Goal: Information Seeking & Learning: Check status

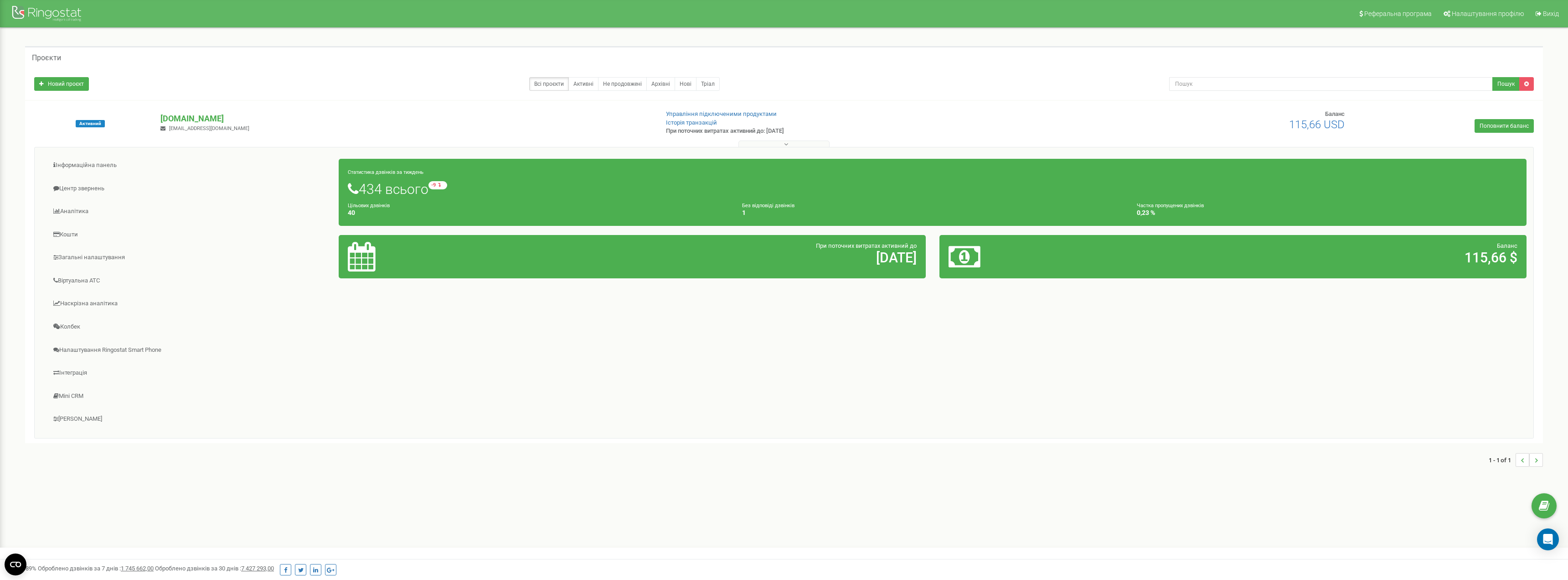
click at [378, 255] on div at bounding box center [437, 257] width 194 height 30
click at [77, 211] on link "Аналiтика" at bounding box center [190, 212] width 298 height 22
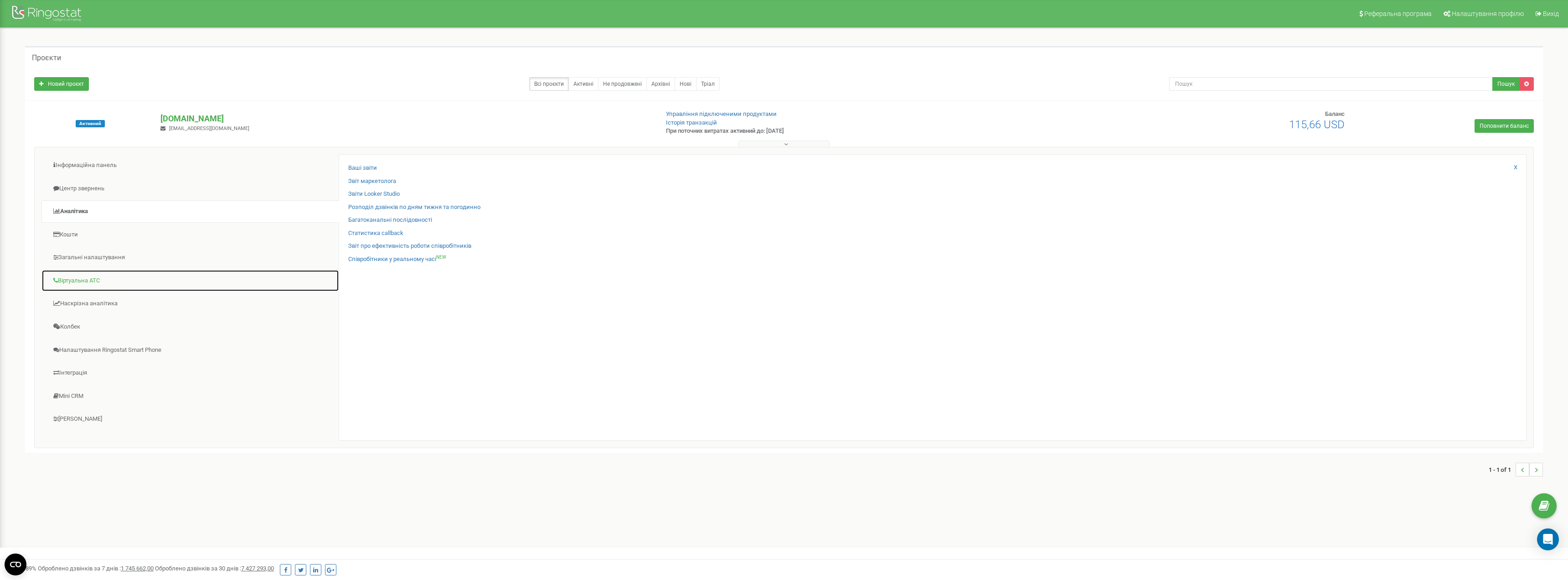
click at [75, 282] on link "Віртуальна АТС" at bounding box center [190, 281] width 298 height 22
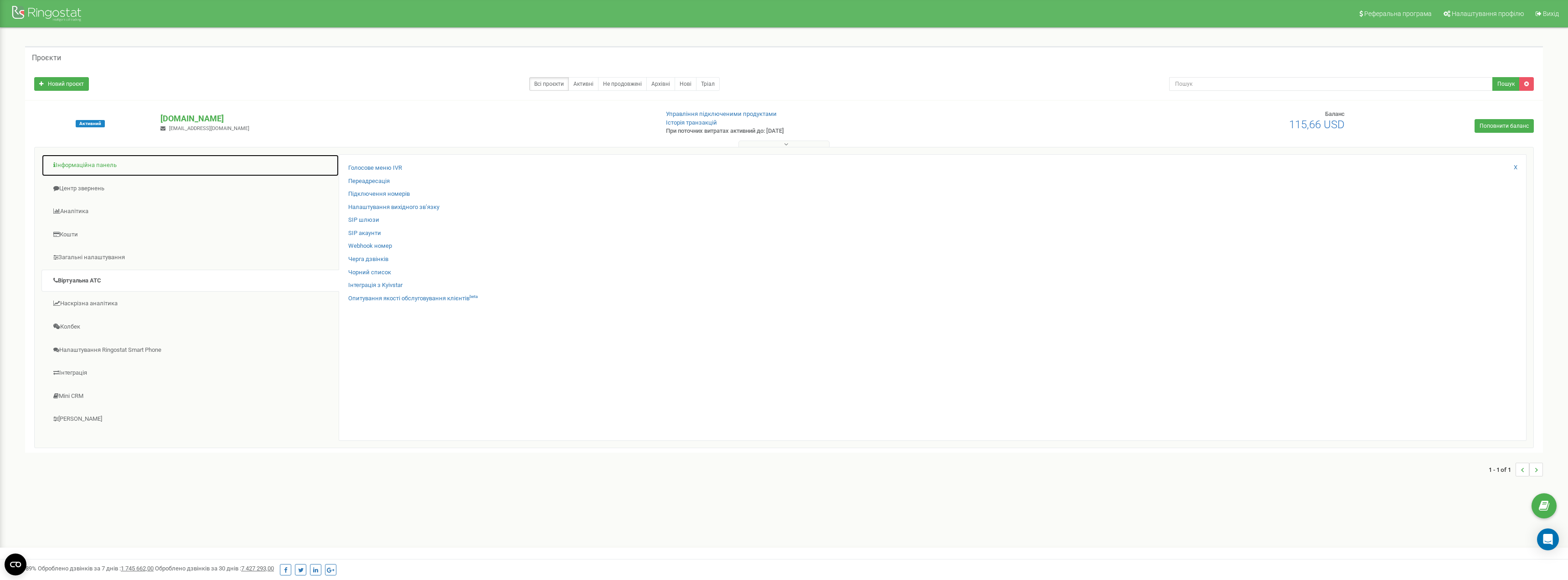
click at [99, 165] on link "Інформаційна панель" at bounding box center [190, 165] width 298 height 22
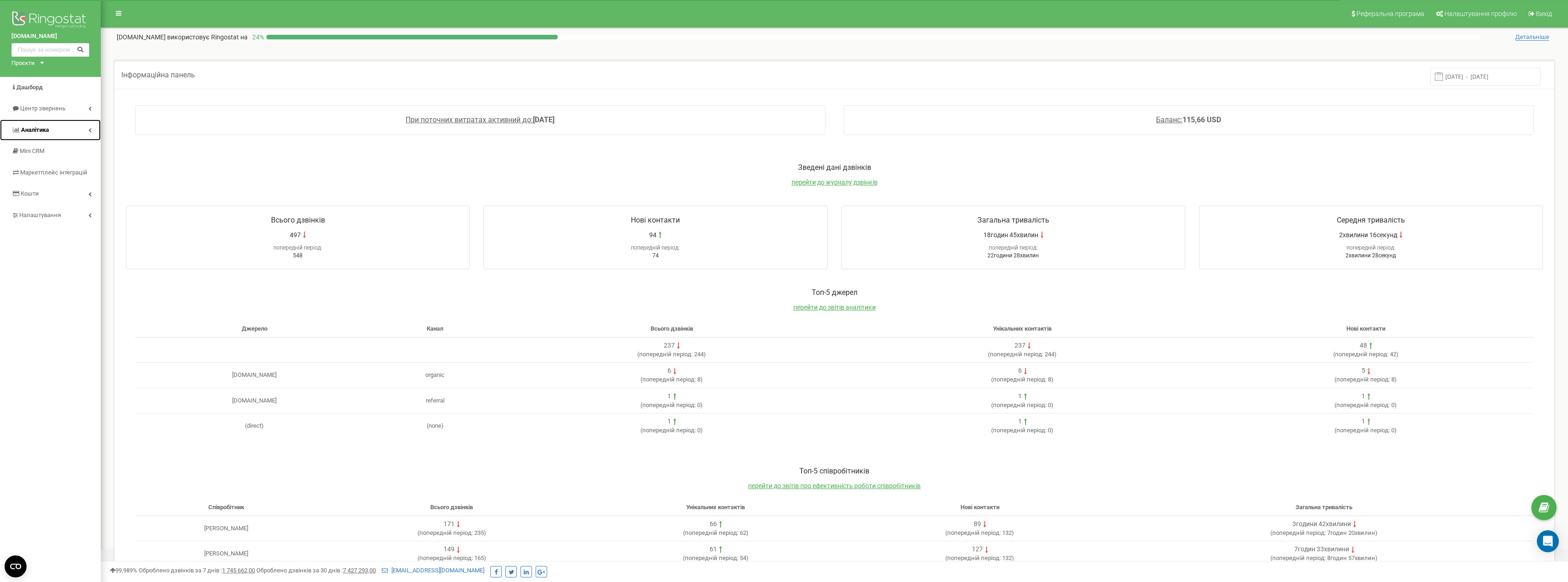
click at [88, 125] on link "Аналiтика" at bounding box center [50, 130] width 101 height 22
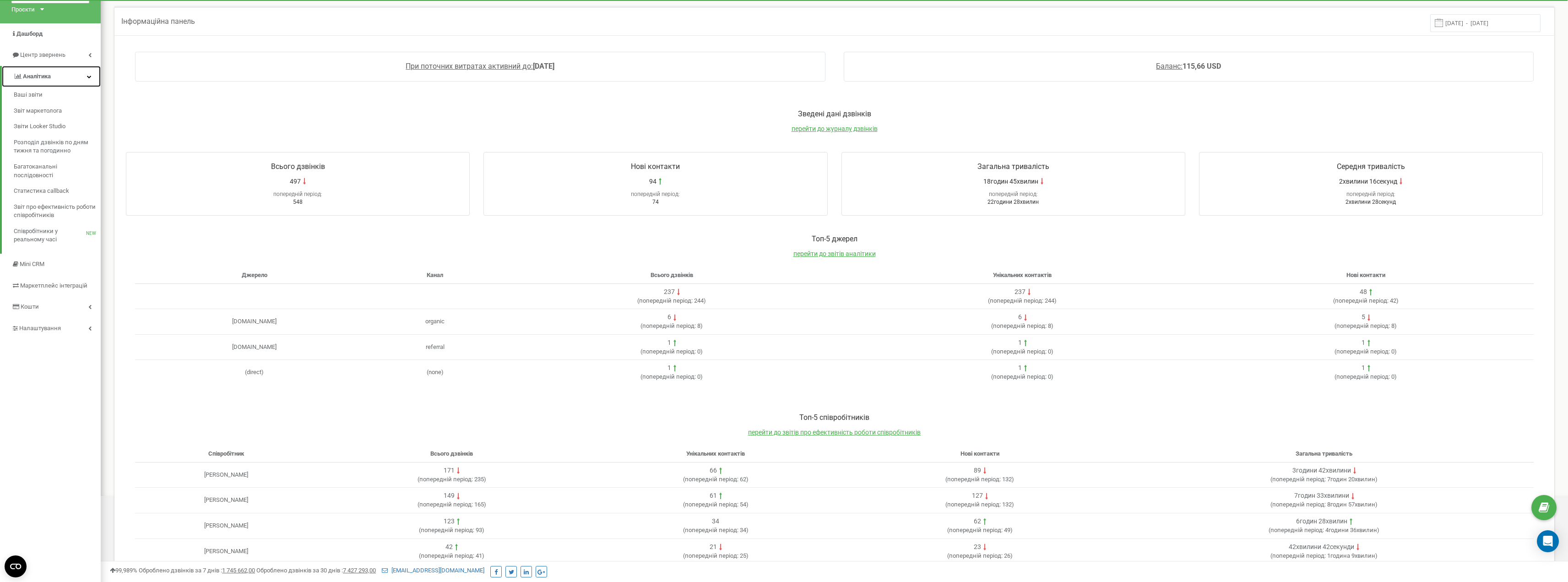
scroll to position [53, 0]
click at [841, 131] on span "перейти до журналу дзвінків" at bounding box center [833, 129] width 86 height 8
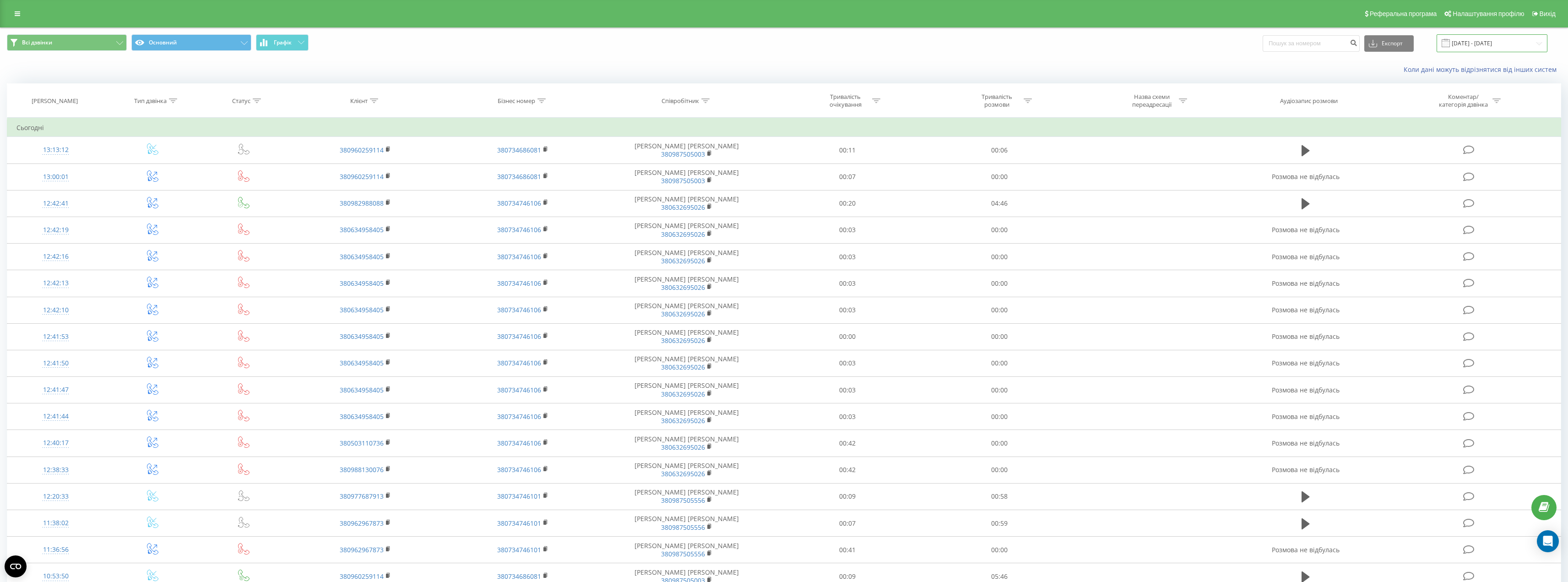
click at [1511, 41] on input "[DATE] - [DATE]" at bounding box center [1492, 42] width 111 height 18
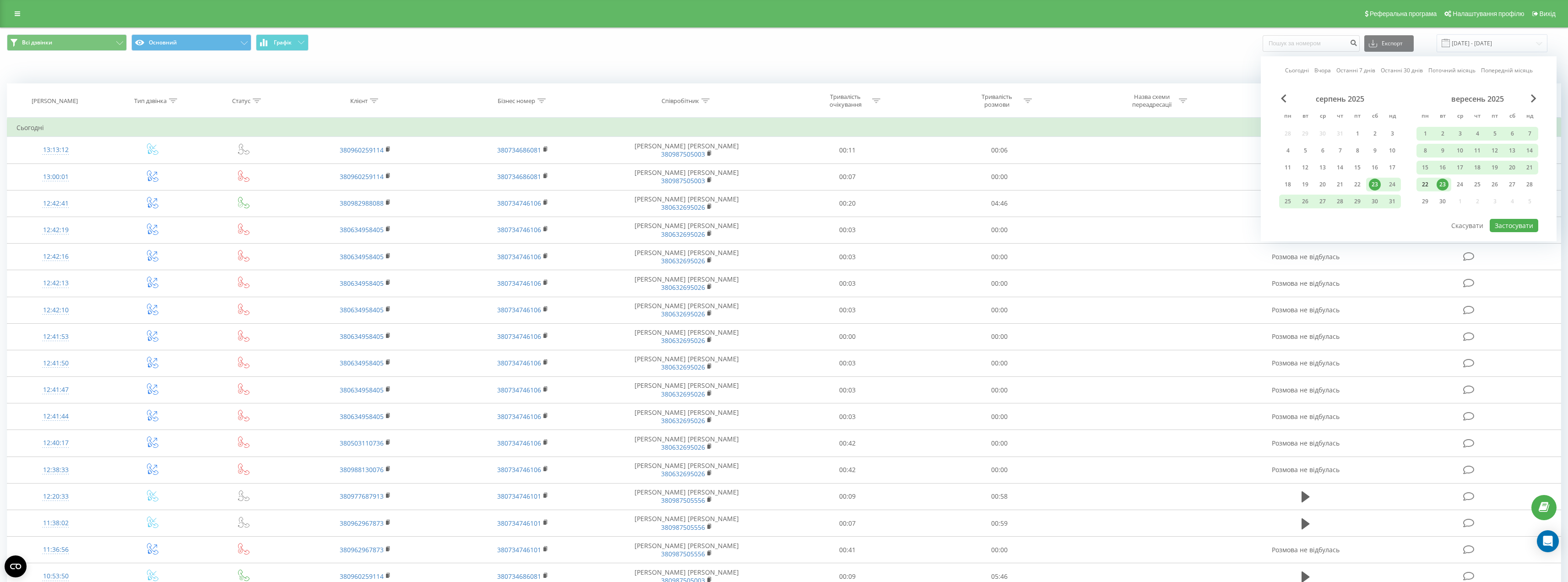
click at [1427, 181] on div "22" at bounding box center [1425, 184] width 12 height 12
click at [1426, 185] on div "22" at bounding box center [1425, 184] width 12 height 12
click at [1512, 224] on button "Застосувати" at bounding box center [1514, 226] width 49 height 13
type input "[DATE] - [DATE]"
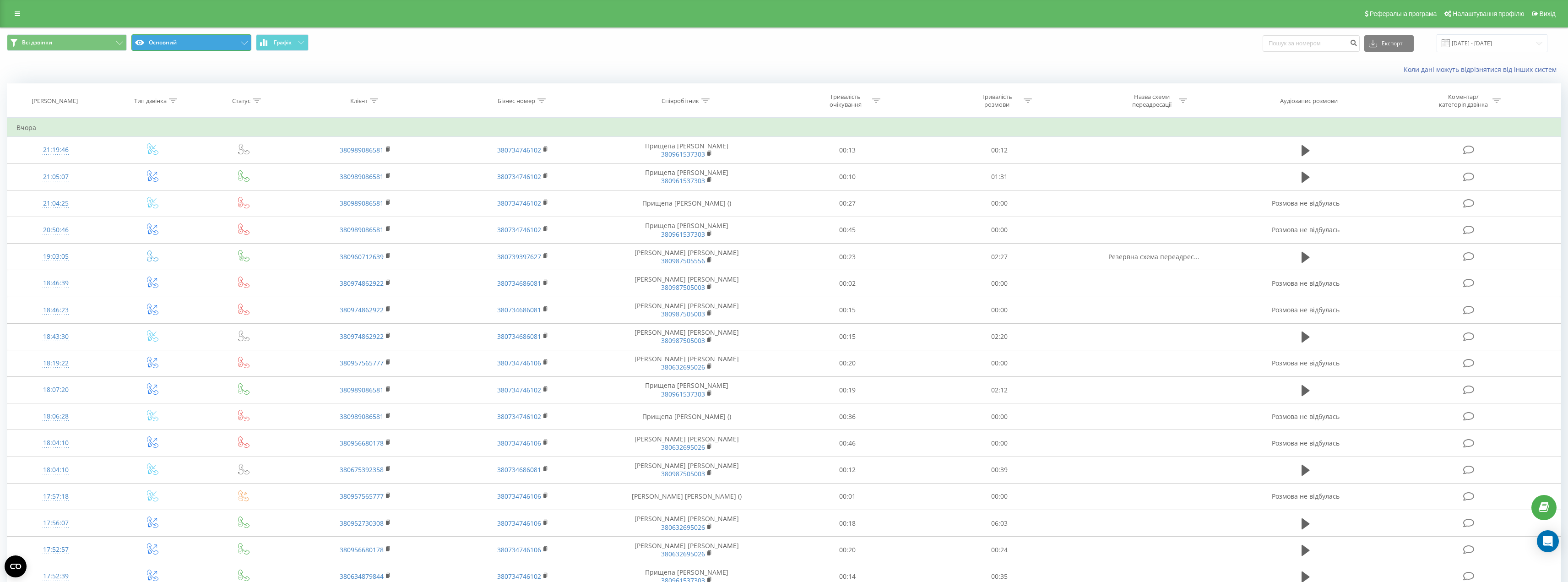
click at [239, 42] on button "Основний" at bounding box center [192, 42] width 120 height 17
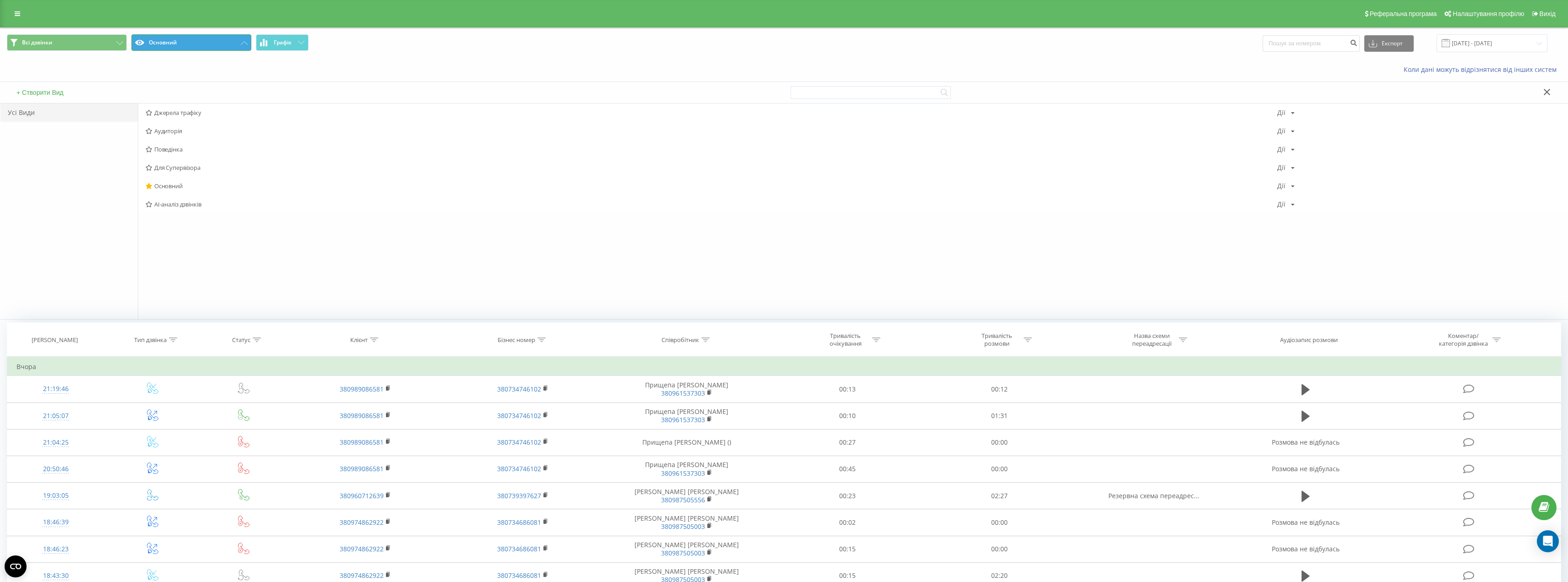
click at [239, 42] on button "Основний" at bounding box center [192, 42] width 120 height 17
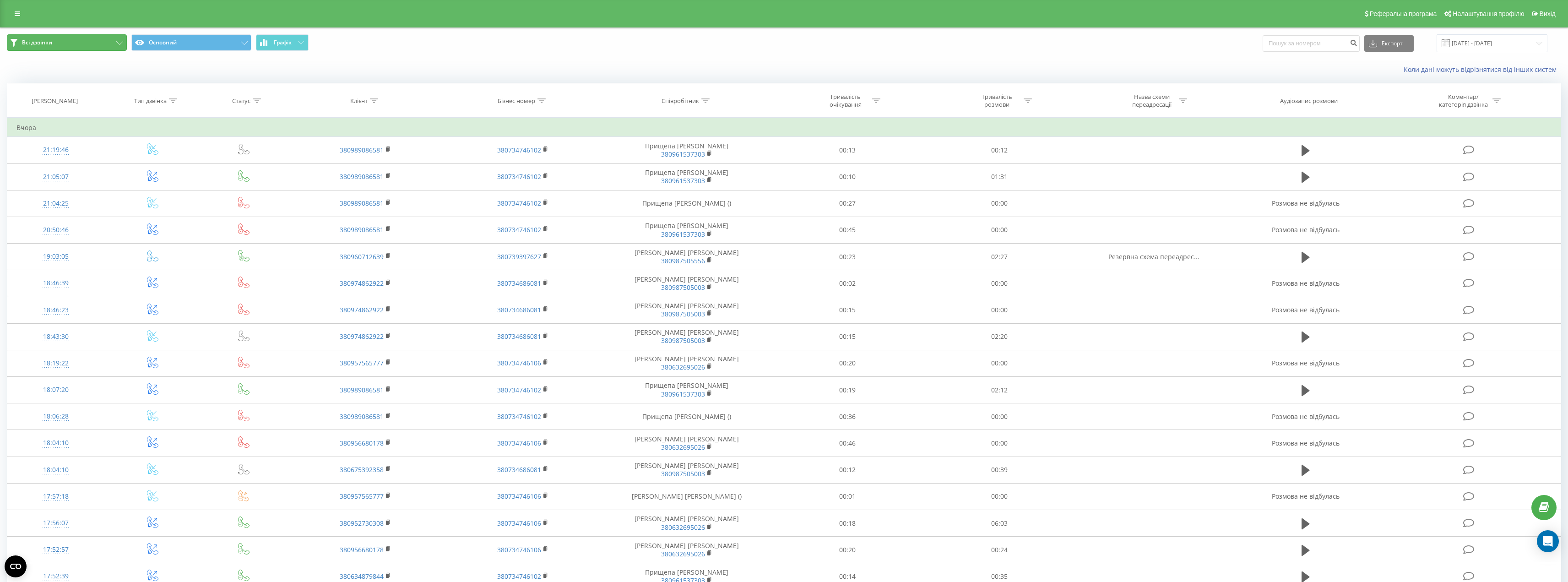
click at [114, 42] on button "Всі дзвінки" at bounding box center [67, 42] width 120 height 17
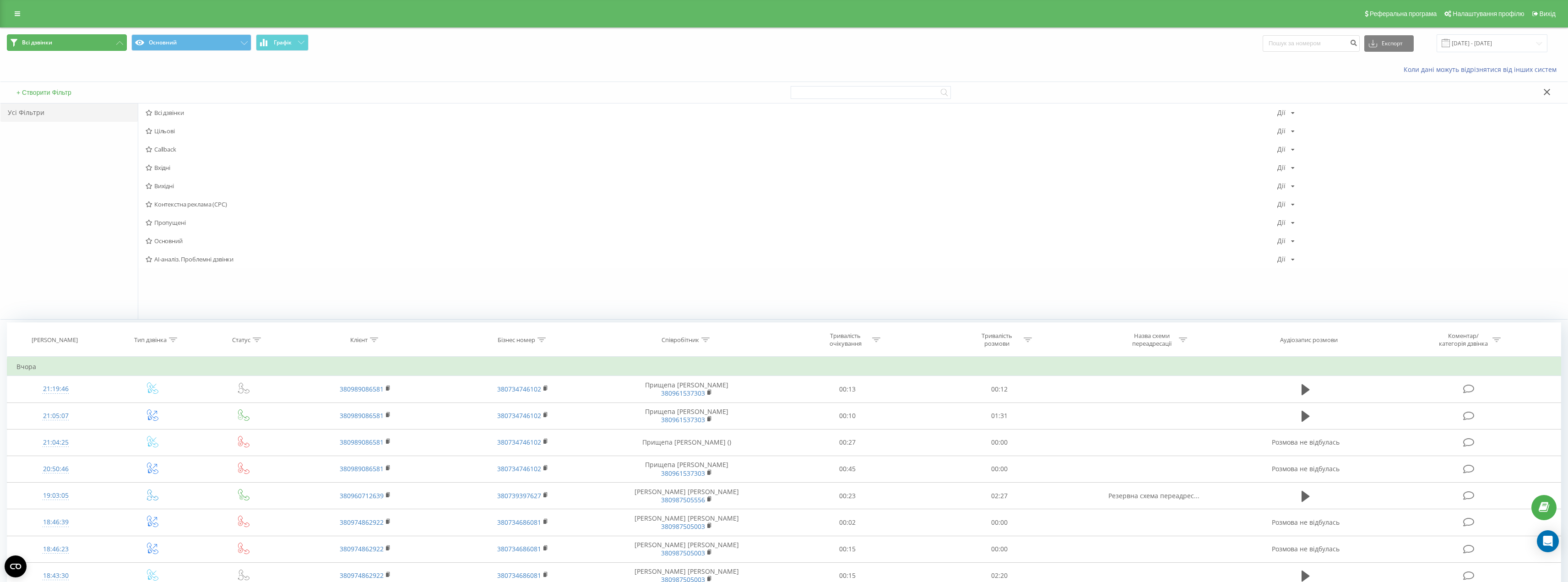
click at [114, 42] on button "Всі дзвінки" at bounding box center [67, 42] width 120 height 17
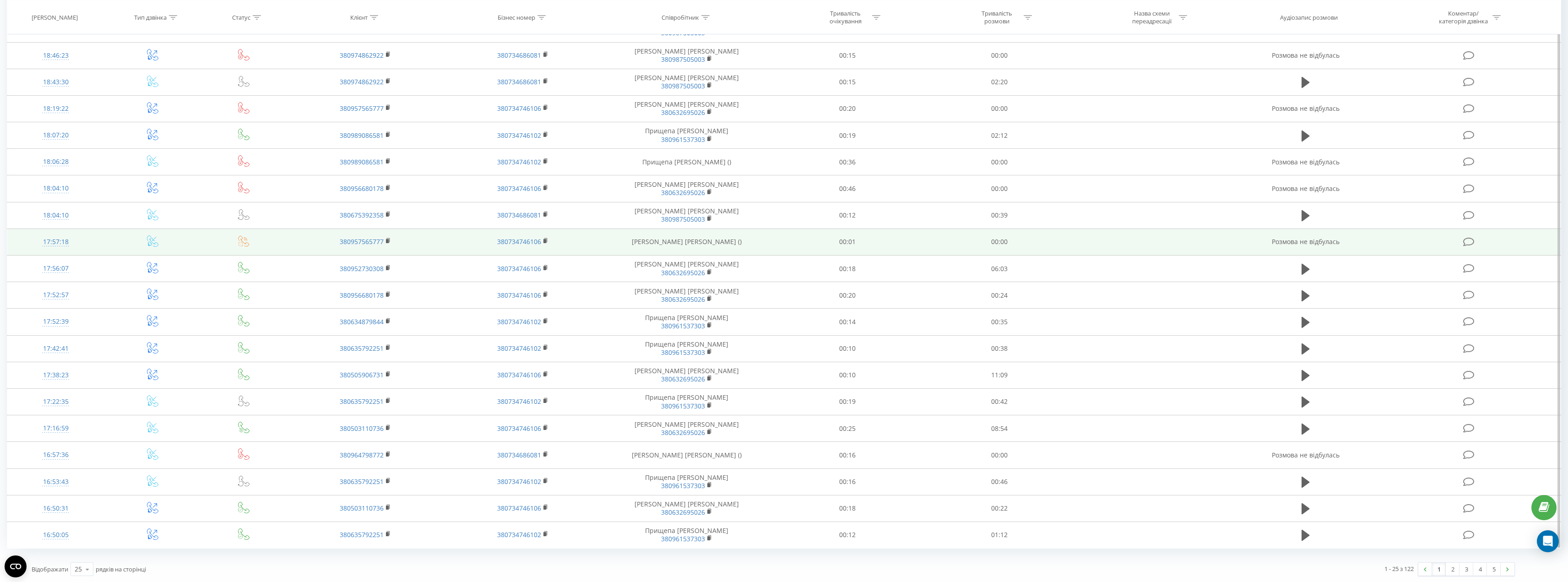
scroll to position [256, 0]
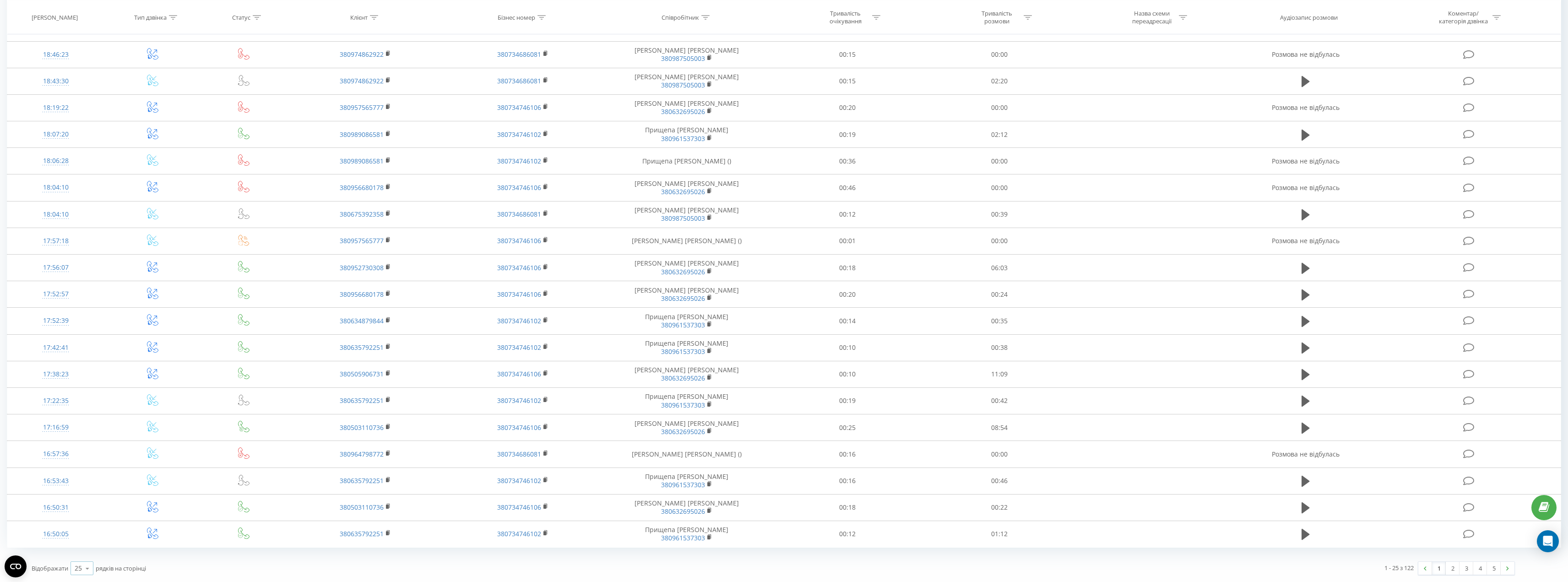
click at [85, 573] on icon at bounding box center [87, 568] width 14 height 18
click at [88, 553] on div "100" at bounding box center [81, 555] width 22 height 13
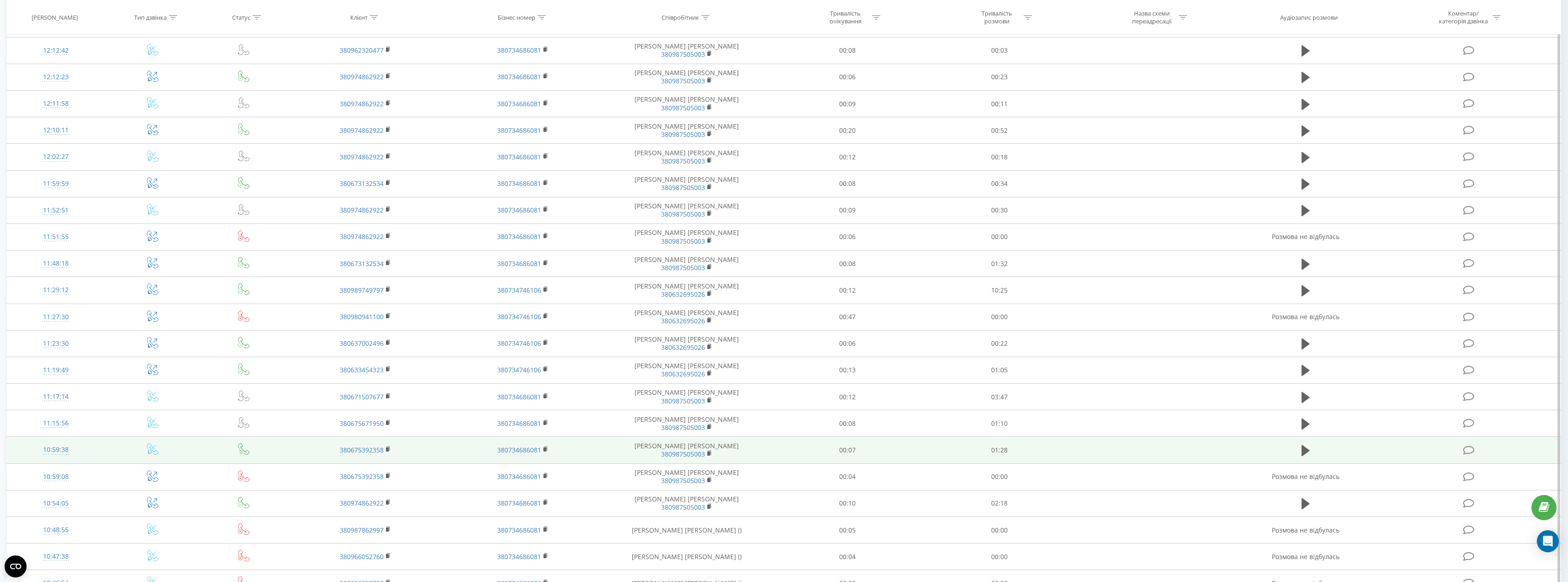
scroll to position [2252, 0]
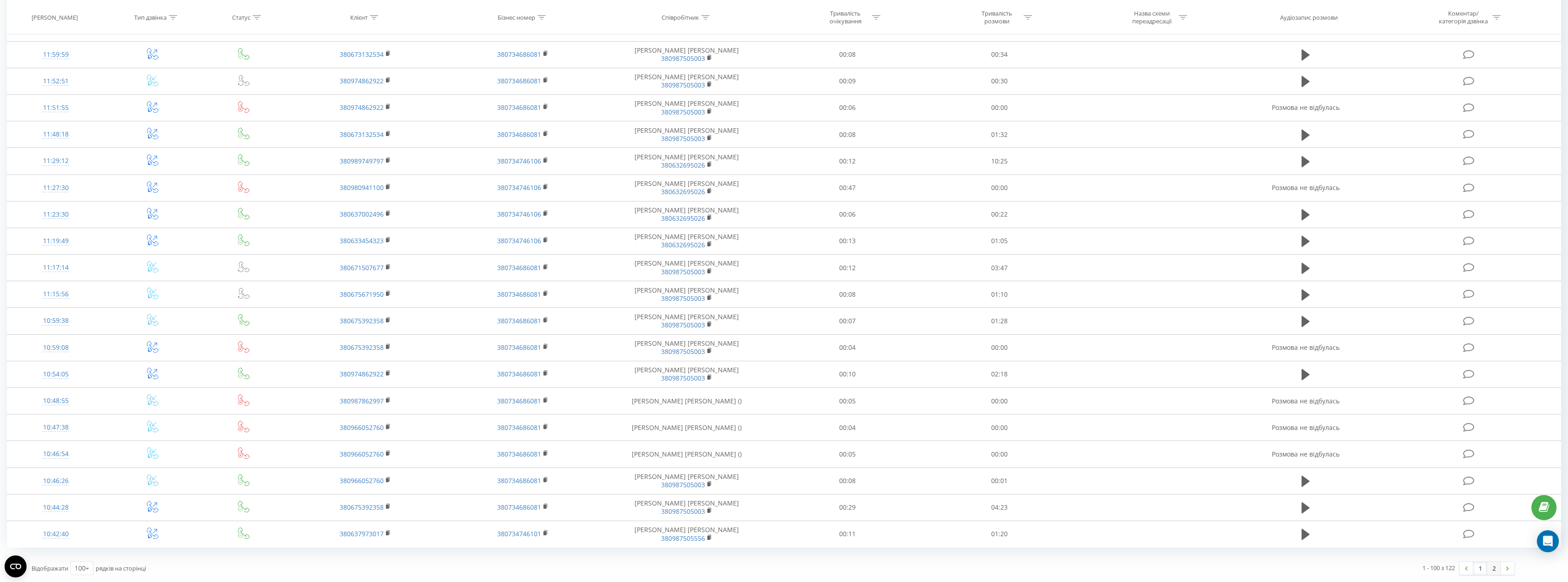
click at [1493, 569] on link "2" at bounding box center [1494, 568] width 14 height 13
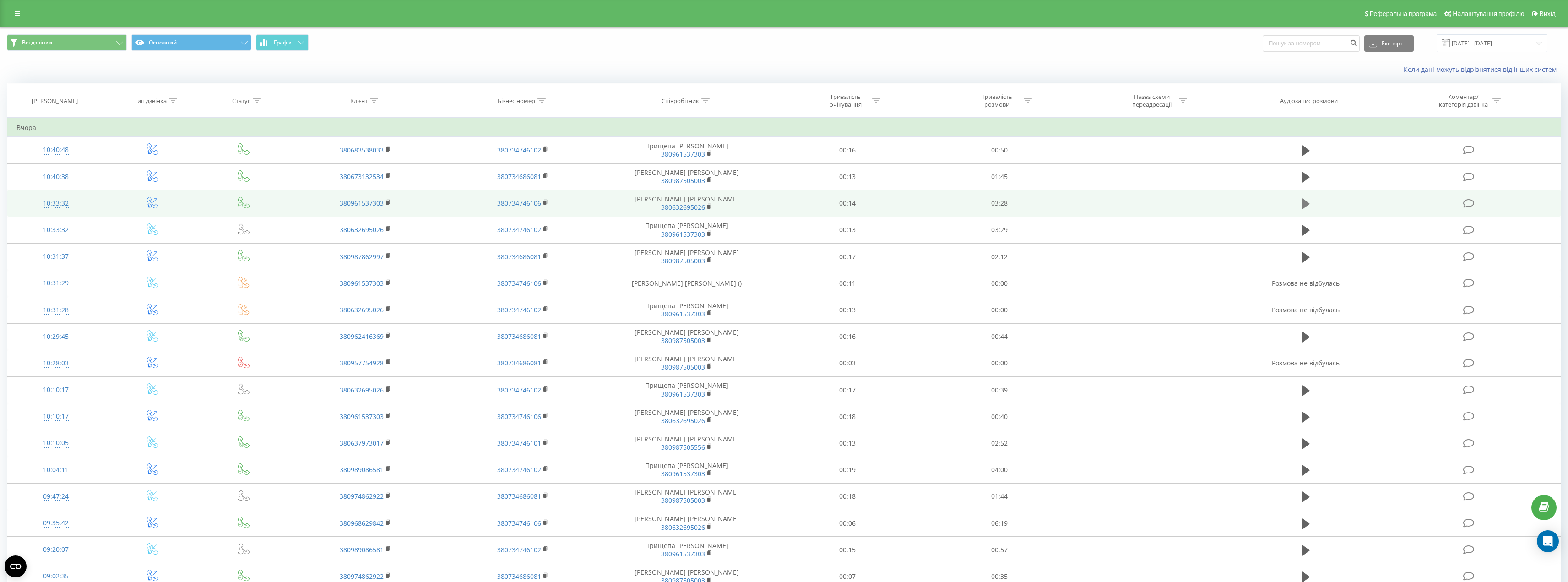
click at [1306, 203] on icon at bounding box center [1306, 204] width 8 height 11
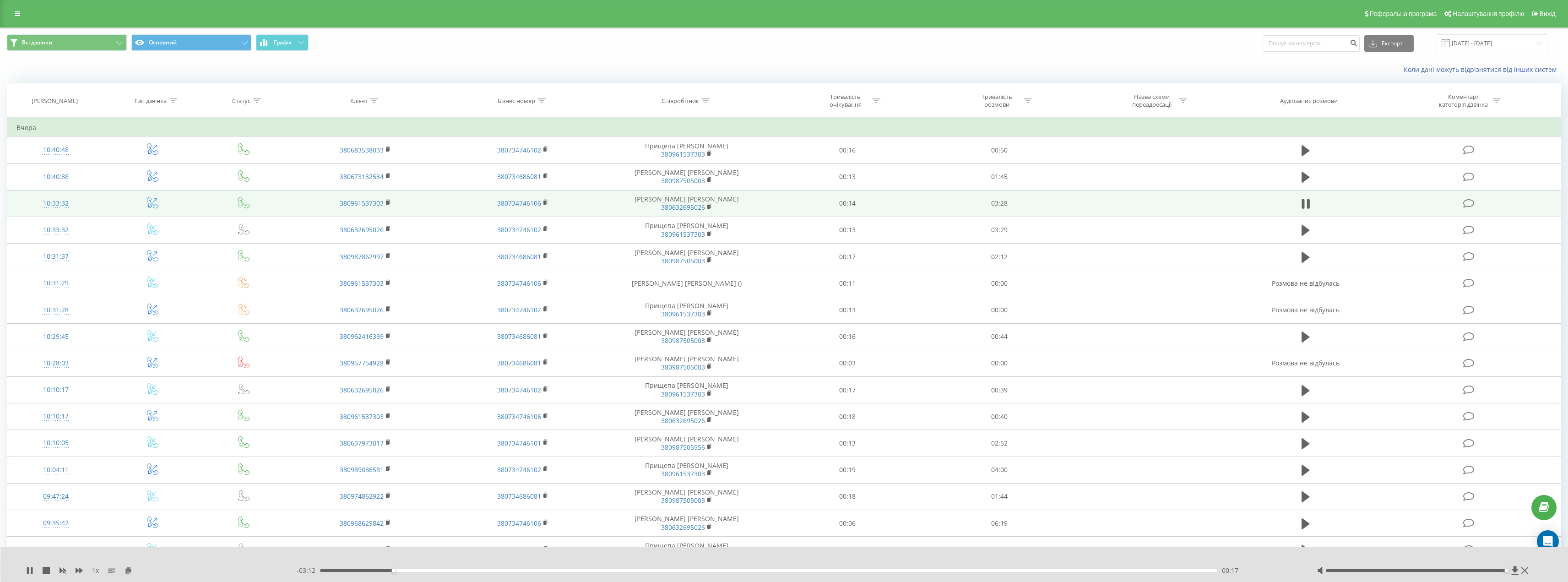
drag, startPoint x: 1418, startPoint y: 570, endPoint x: 1505, endPoint y: 572, distance: 87.0
click at [1505, 572] on div "Accessibility label" at bounding box center [1507, 570] width 4 height 4
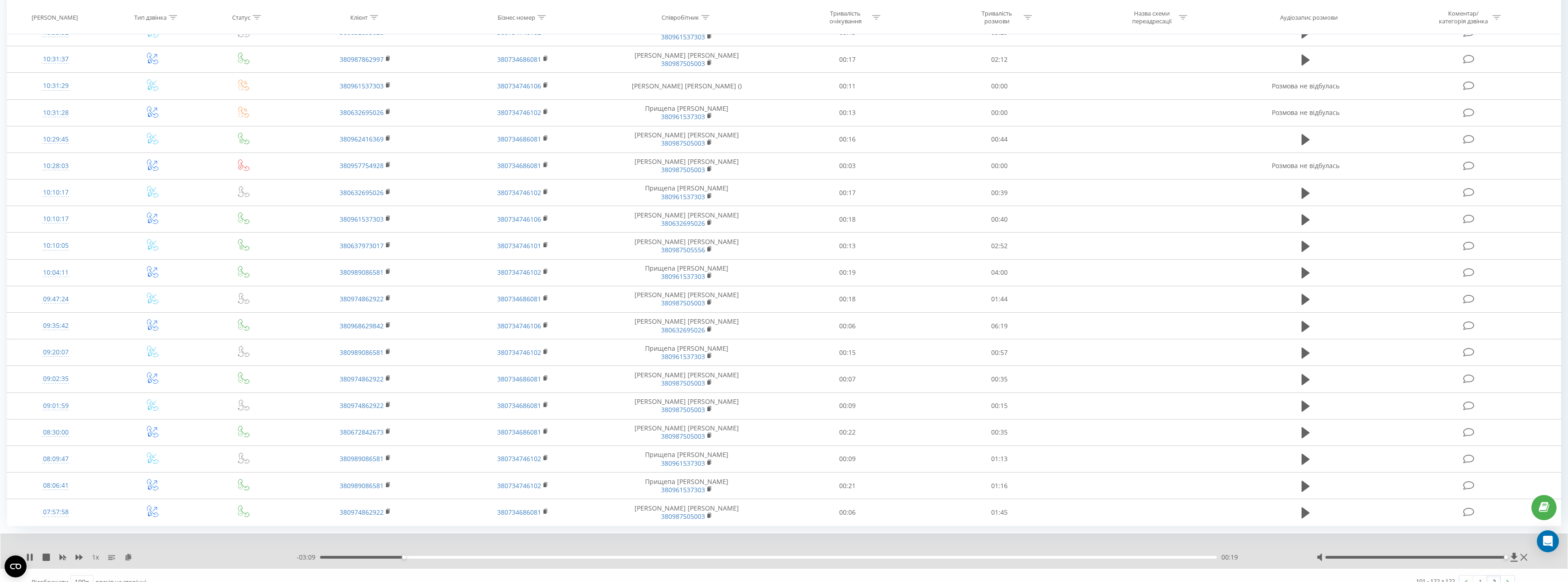
scroll to position [211, 0]
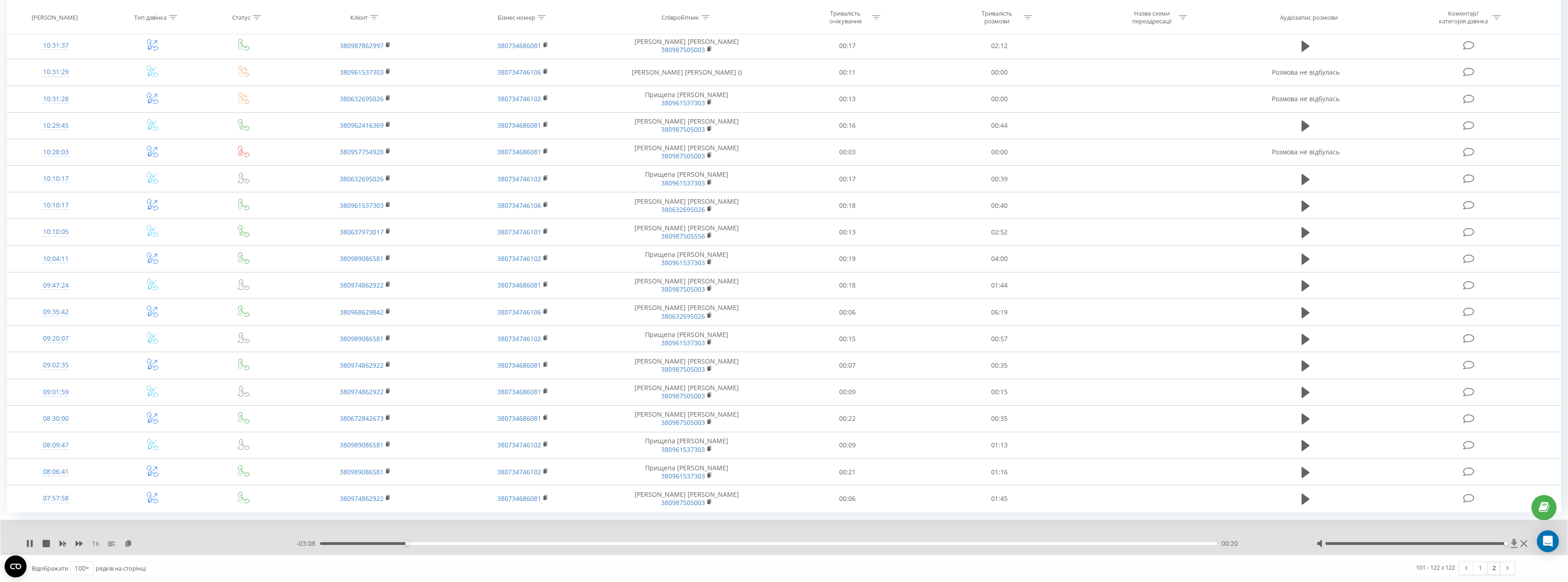
click at [1514, 543] on span at bounding box center [1513, 543] width 8 height 9
click at [1514, 543] on icon at bounding box center [1513, 543] width 7 height 8
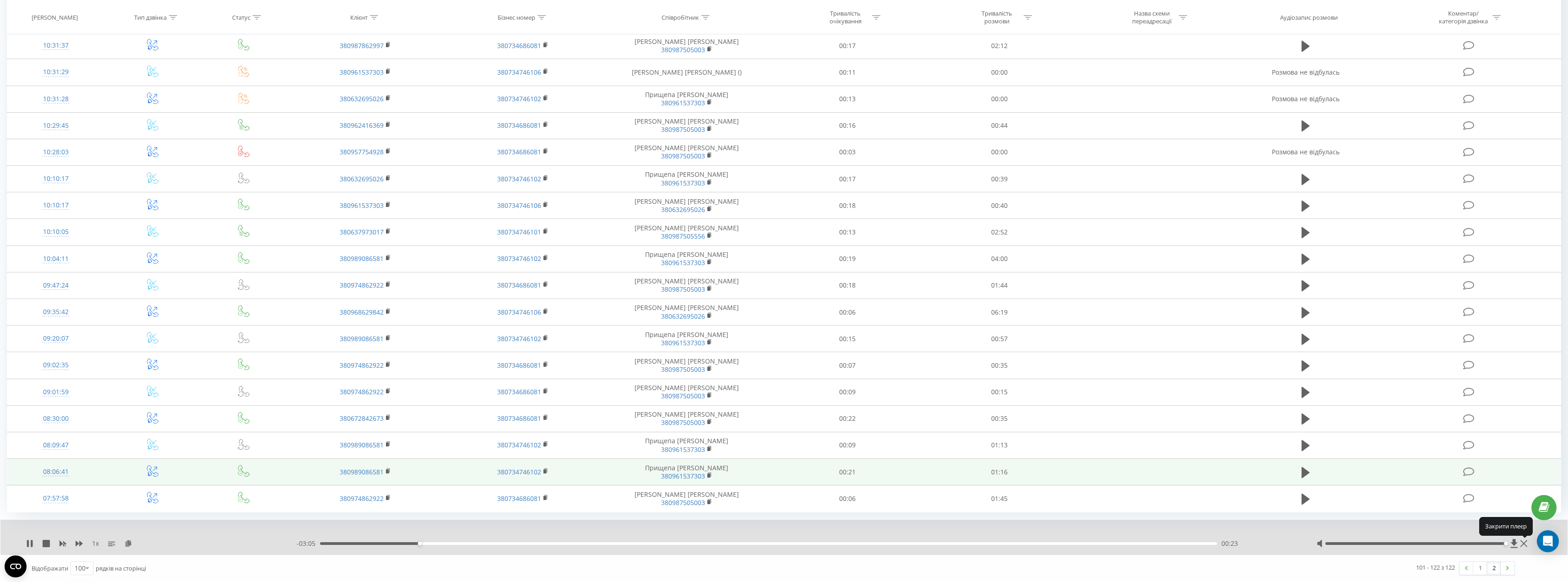
click at [1510, 539] on button at bounding box center [1513, 543] width 8 height 9
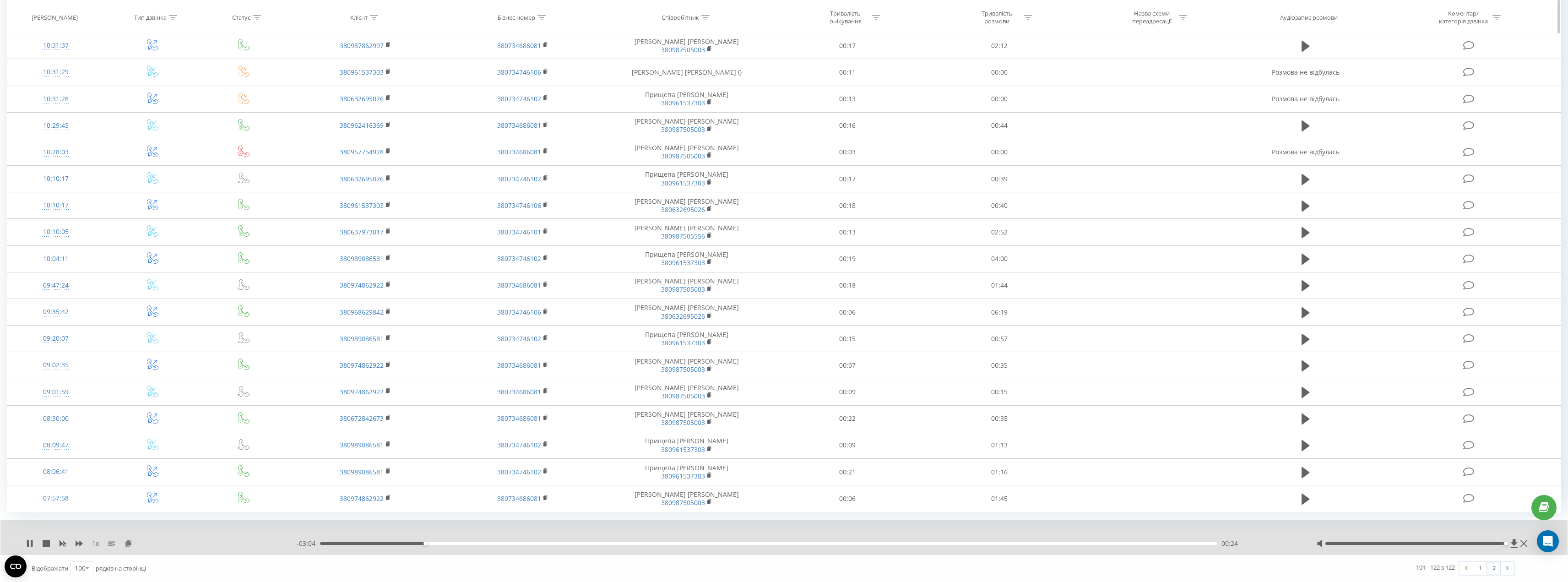
scroll to position [193, 0]
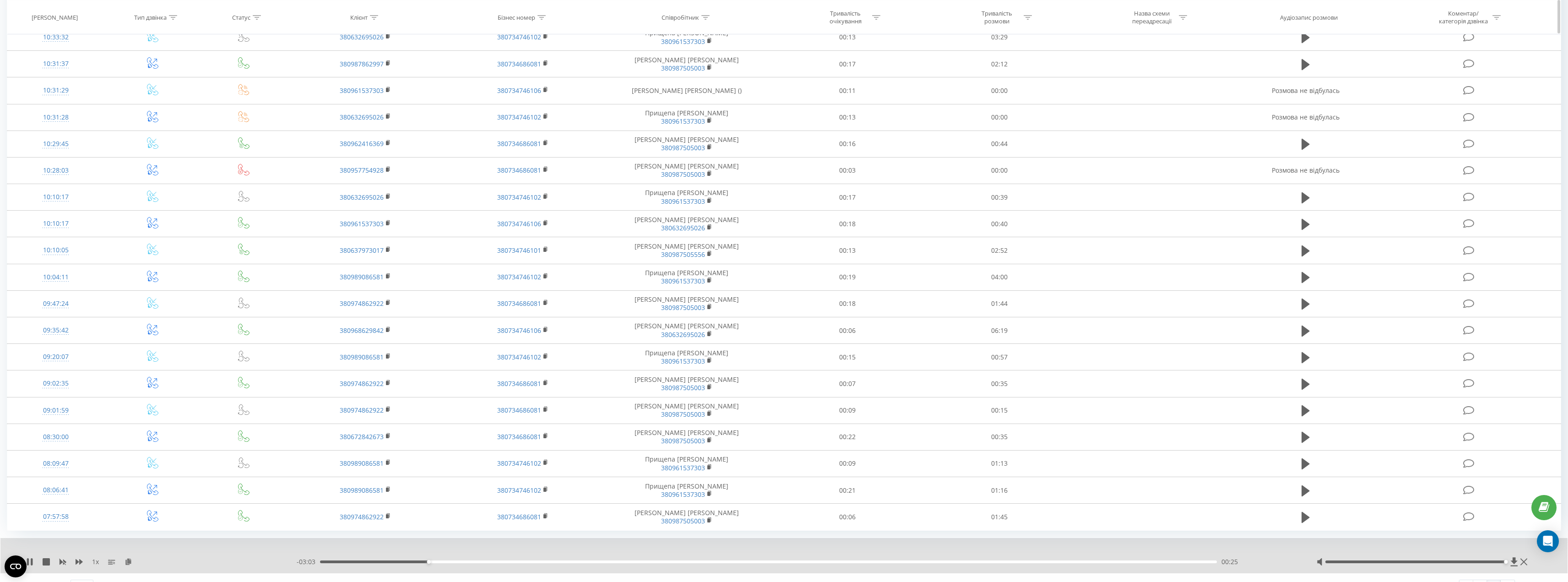
click at [1510, 557] on button at bounding box center [1513, 561] width 8 height 9
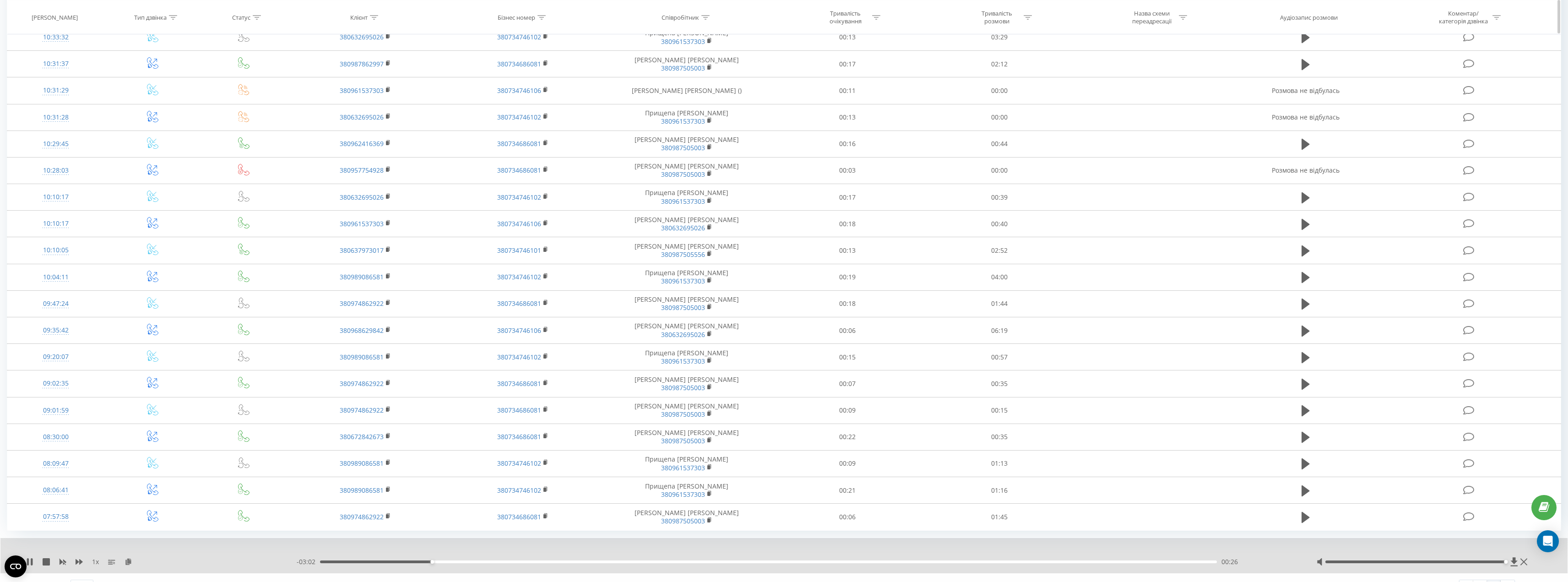
click at [1510, 557] on button at bounding box center [1513, 561] width 8 height 9
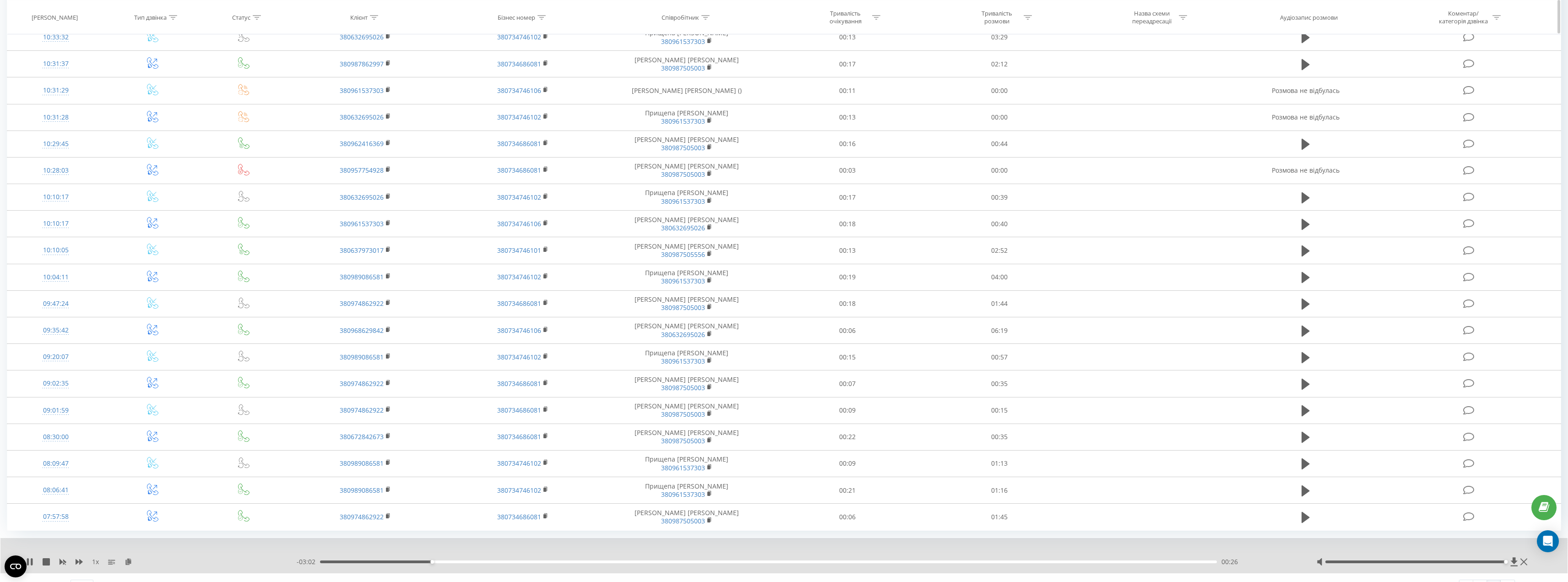
click at [1510, 557] on button at bounding box center [1513, 561] width 8 height 9
click at [30, 562] on icon at bounding box center [30, 561] width 8 height 8
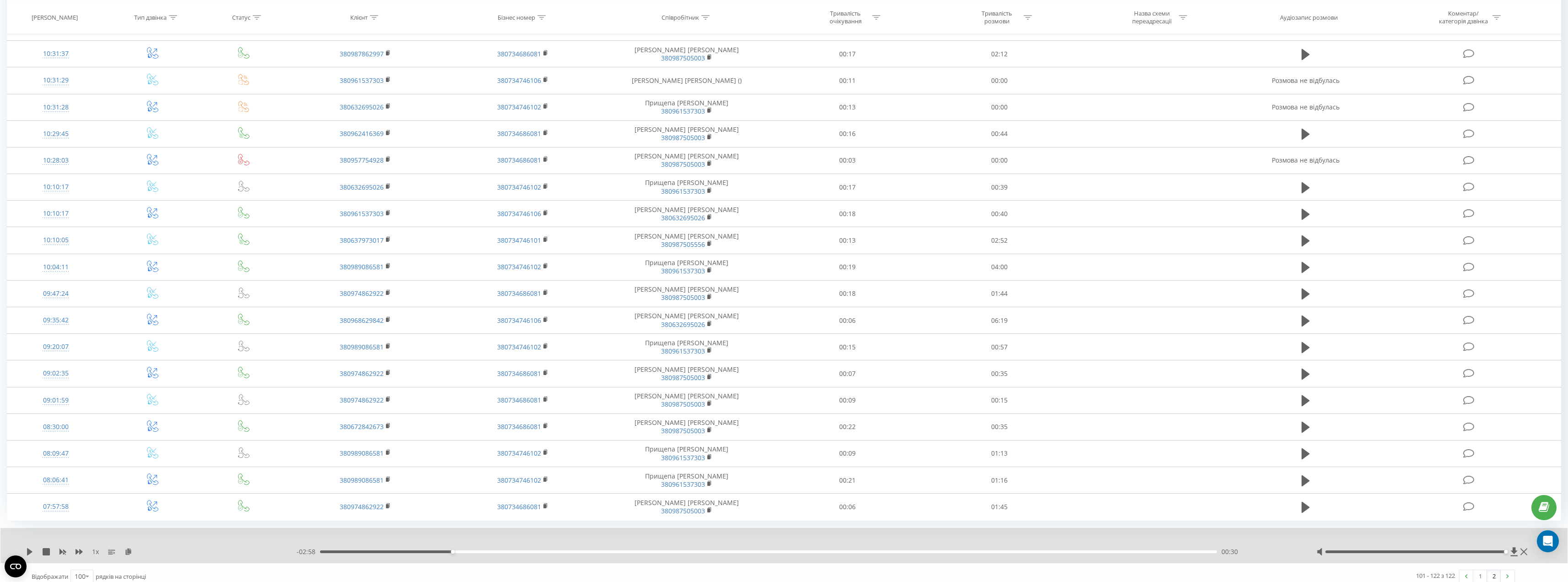
scroll to position [211, 0]
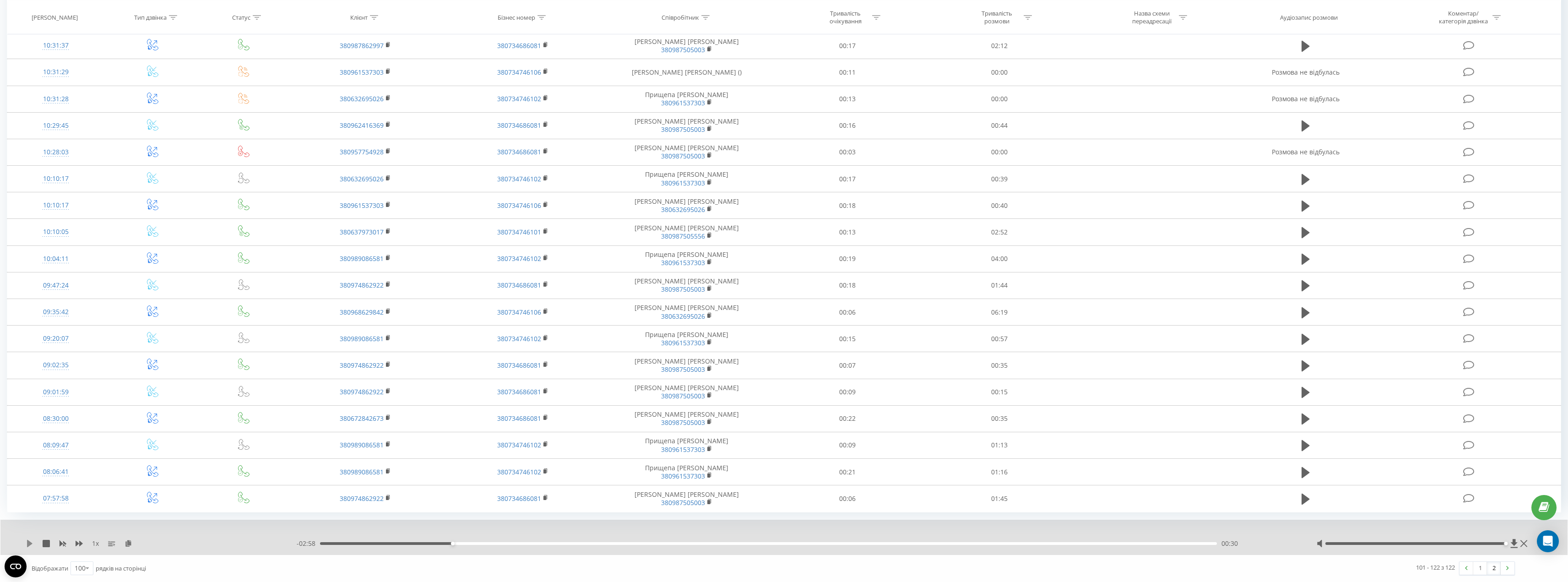
click at [32, 540] on icon at bounding box center [30, 543] width 8 height 8
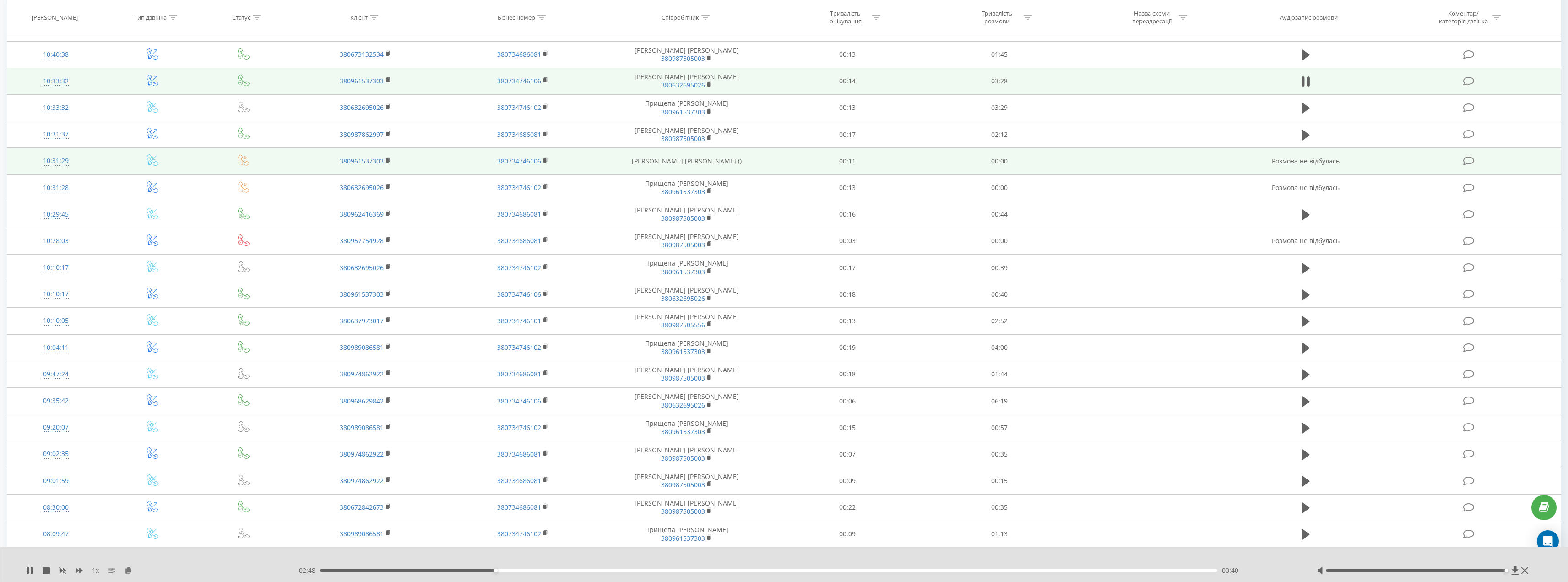
scroll to position [119, 0]
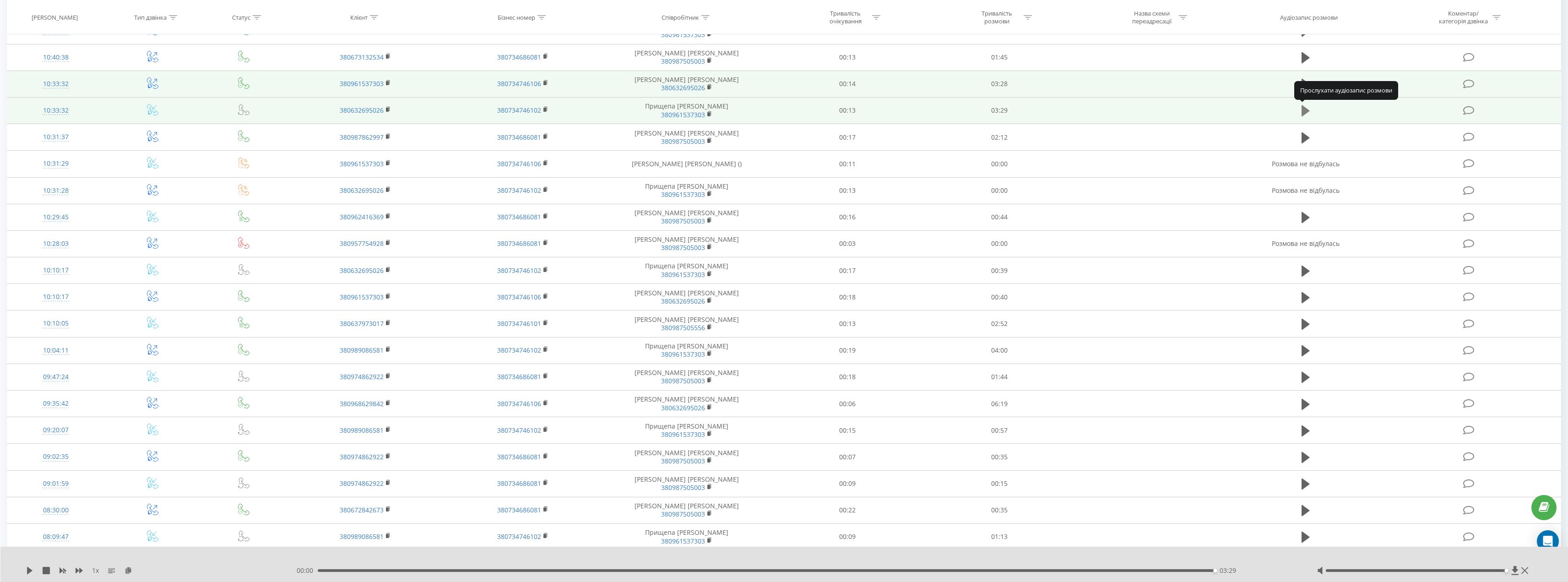
click at [1302, 113] on icon at bounding box center [1306, 111] width 8 height 11
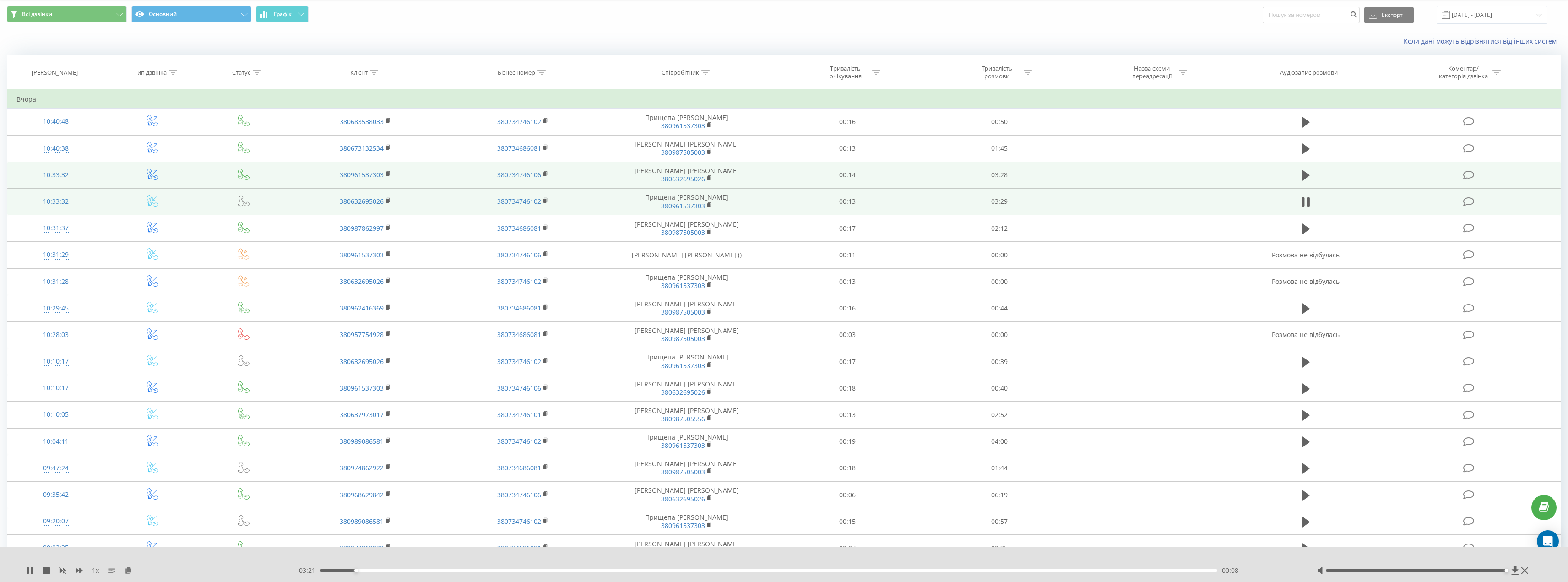
scroll to position [28, 0]
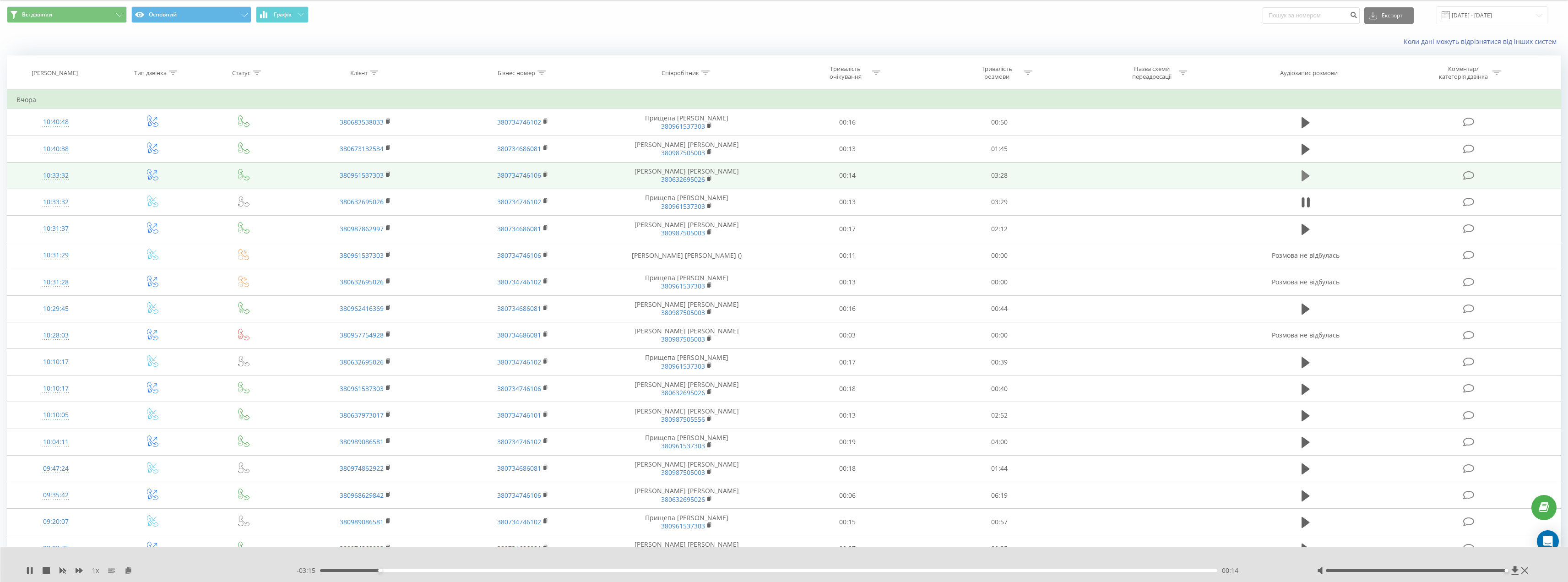
click at [1305, 172] on icon at bounding box center [1306, 176] width 8 height 11
click at [28, 571] on icon at bounding box center [28, 570] width 2 height 8
